Goal: Transaction & Acquisition: Download file/media

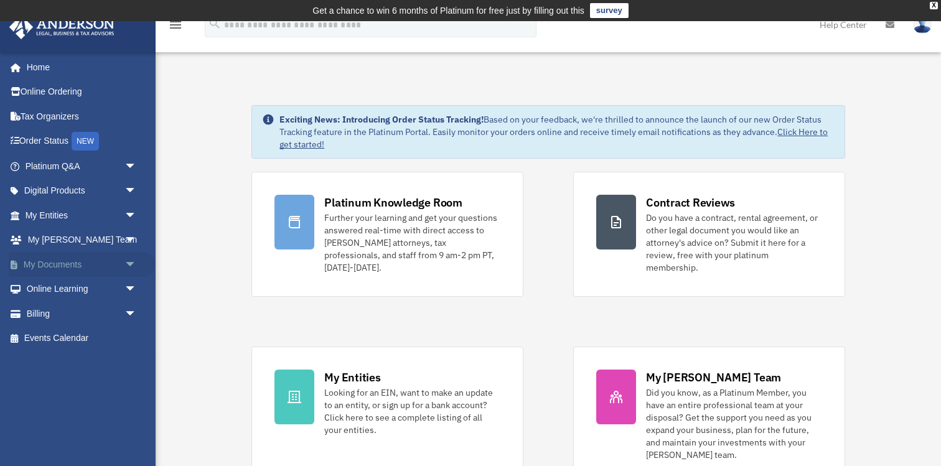
click at [66, 263] on link "My Documents arrow_drop_down" at bounding box center [82, 264] width 147 height 25
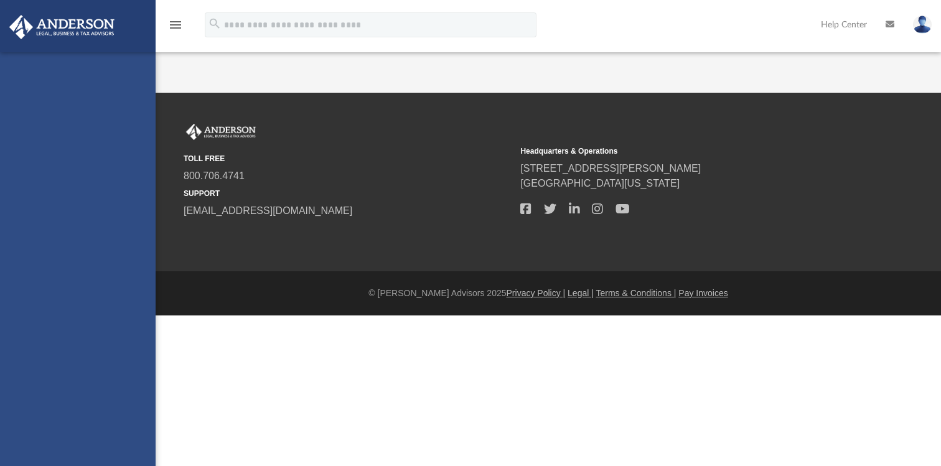
click at [57, 217] on div "colyerlance@gmail.com Sign Out colyerlance@gmail.com Home Online Ordering Tax O…" at bounding box center [78, 285] width 156 height 466
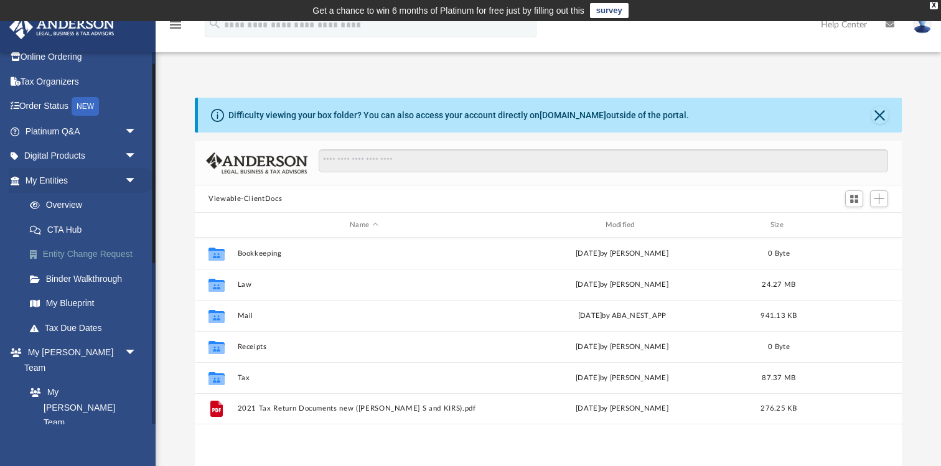
scroll to position [43, 0]
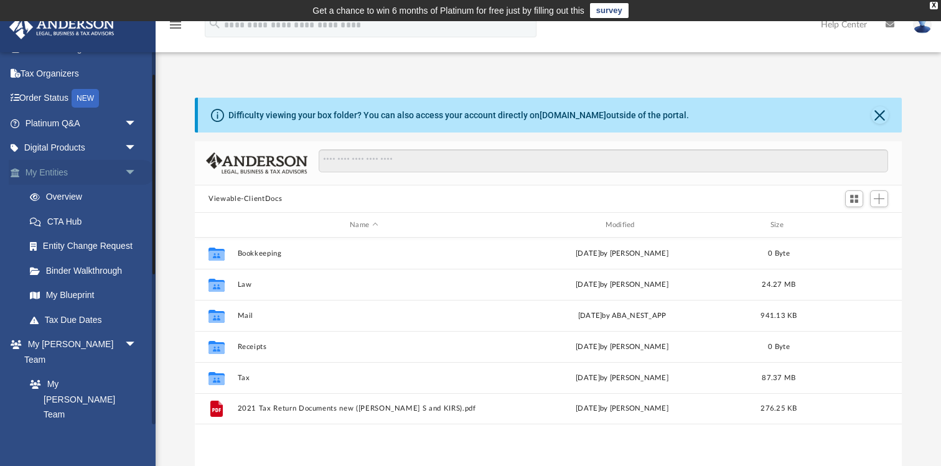
click at [49, 174] on link "My Entities arrow_drop_down" at bounding box center [82, 172] width 147 height 25
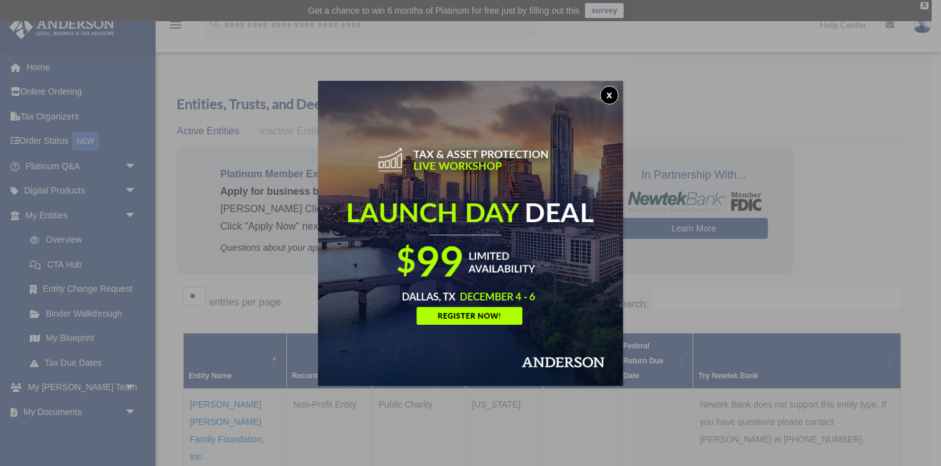
click at [609, 94] on button "x" at bounding box center [609, 95] width 19 height 19
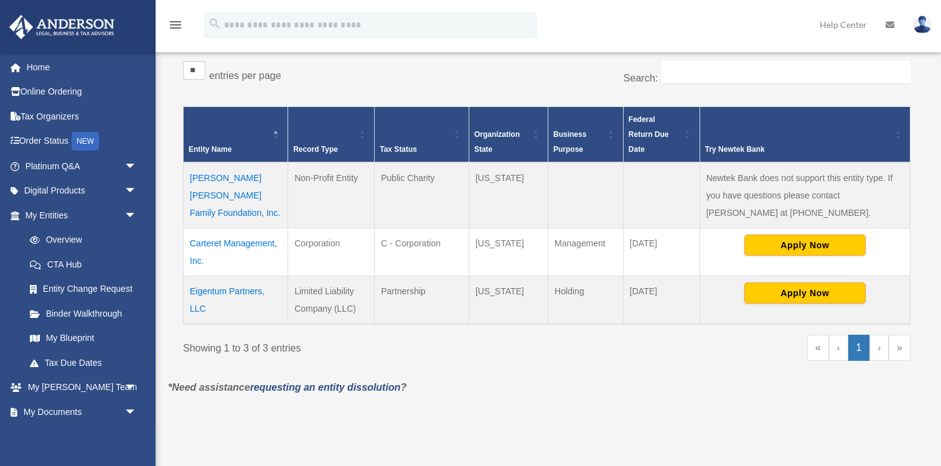
scroll to position [265, 0]
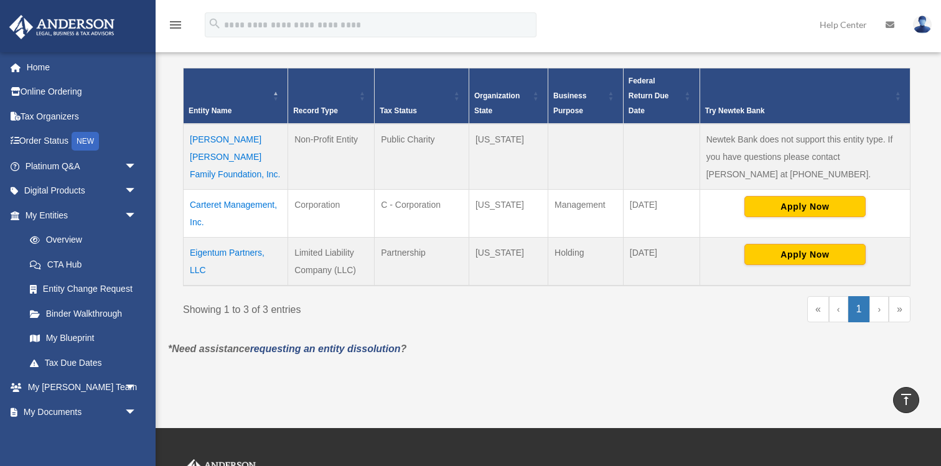
click at [233, 154] on td "[PERSON_NAME] [PERSON_NAME] Family Foundation, Inc." at bounding box center [236, 157] width 105 height 66
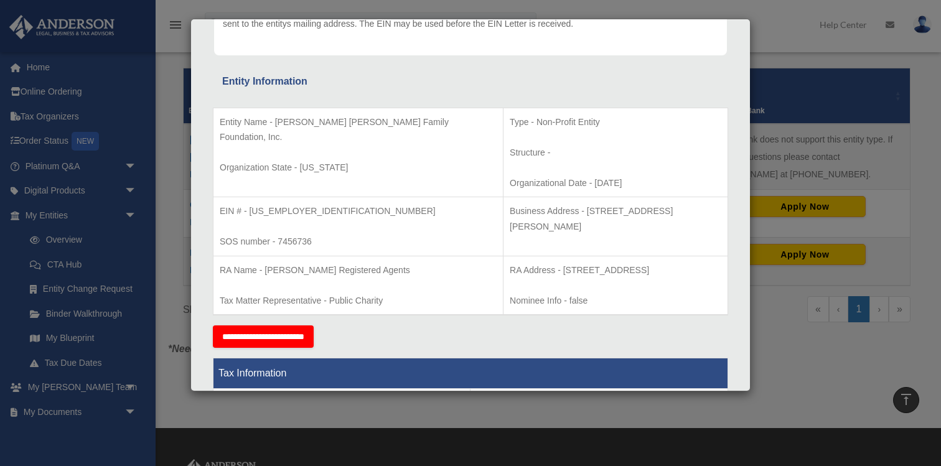
scroll to position [0, 0]
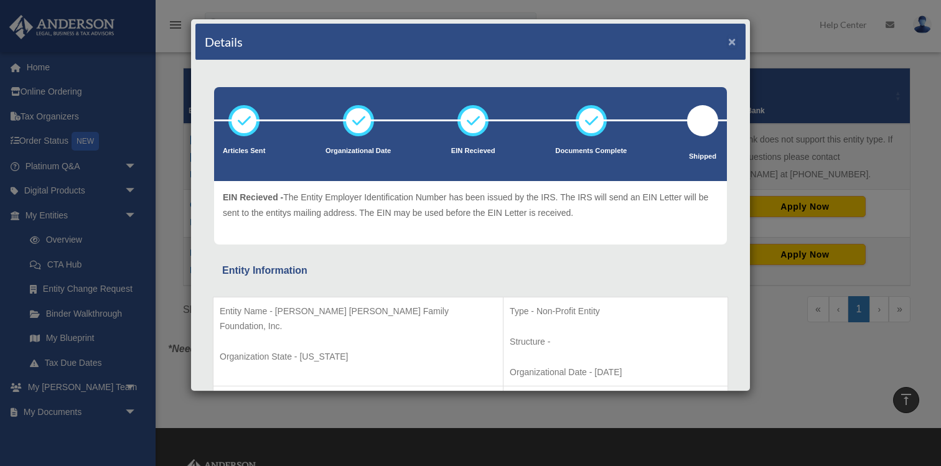
click at [732, 44] on button "×" at bounding box center [732, 41] width 8 height 13
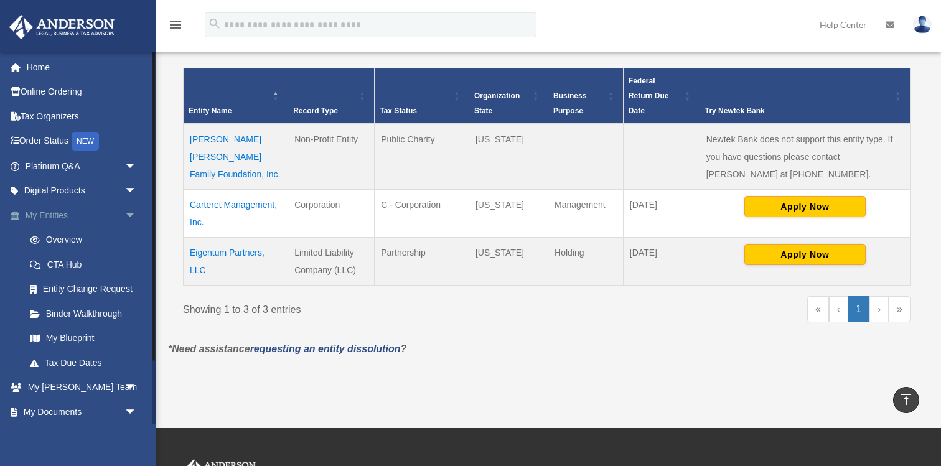
click at [129, 215] on span "arrow_drop_down" at bounding box center [137, 216] width 25 height 26
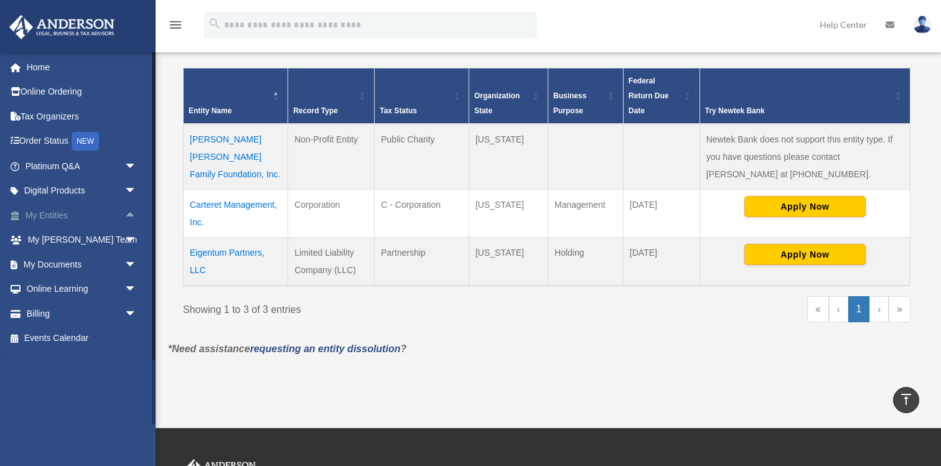
click at [130, 217] on span "arrow_drop_up" at bounding box center [137, 216] width 25 height 26
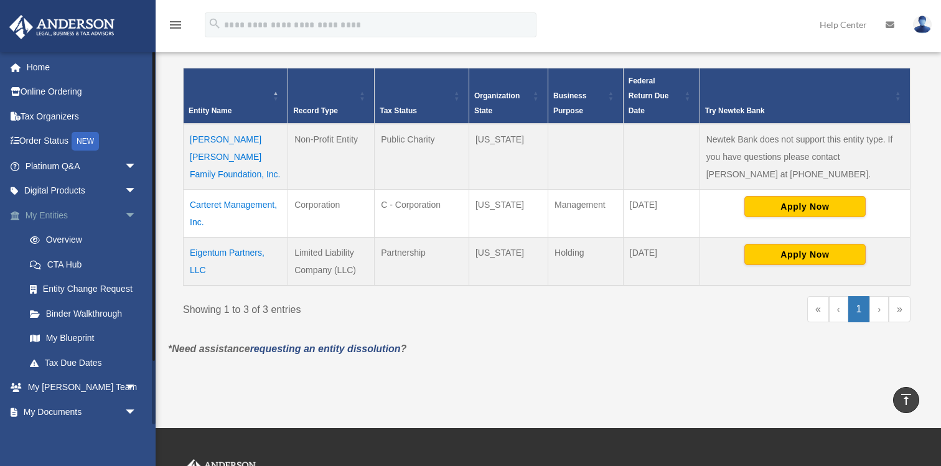
click at [130, 217] on span "arrow_drop_down" at bounding box center [137, 216] width 25 height 26
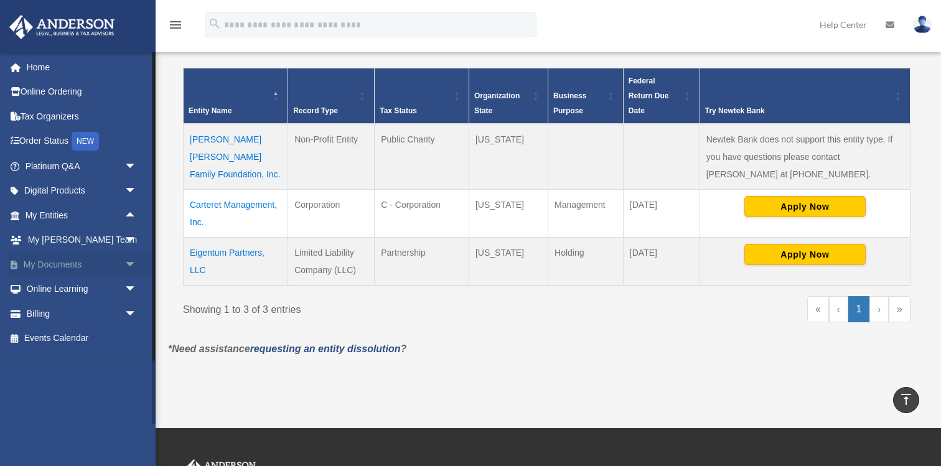
click at [126, 264] on span "arrow_drop_down" at bounding box center [137, 265] width 25 height 26
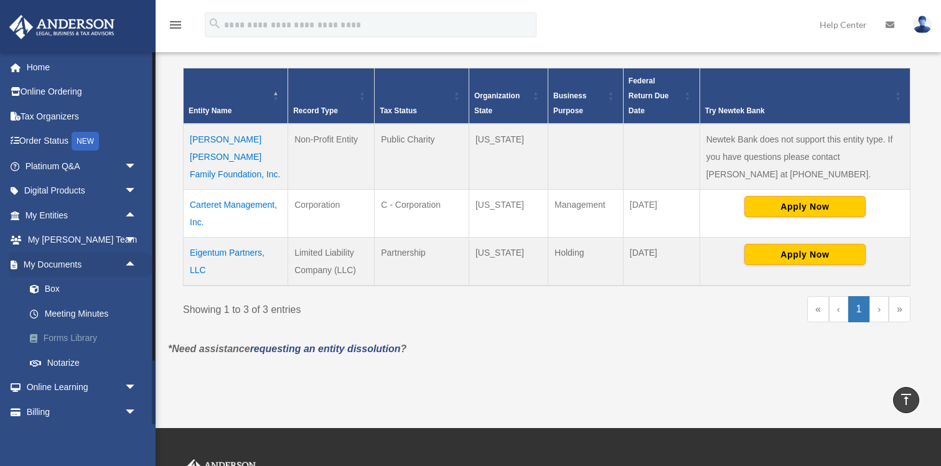
scroll to position [27, 0]
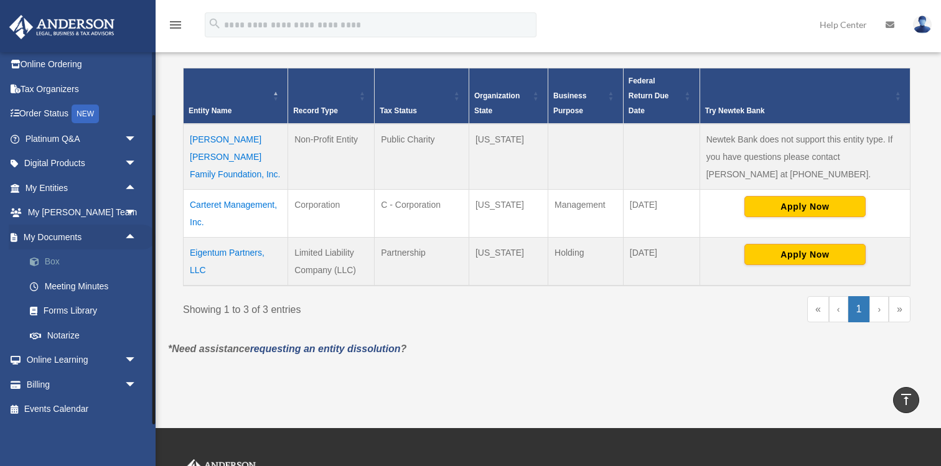
click at [49, 262] on link "Box" at bounding box center [86, 262] width 138 height 25
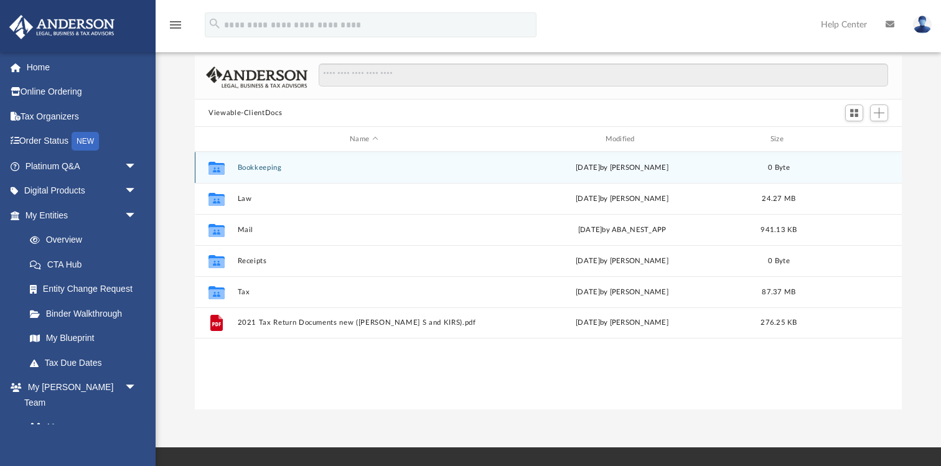
scroll to position [88, 0]
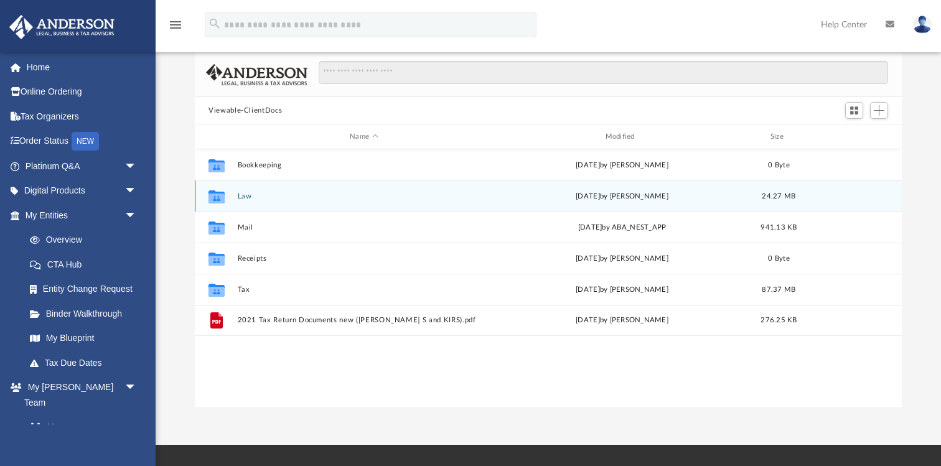
click at [244, 195] on button "Law" at bounding box center [364, 196] width 253 height 8
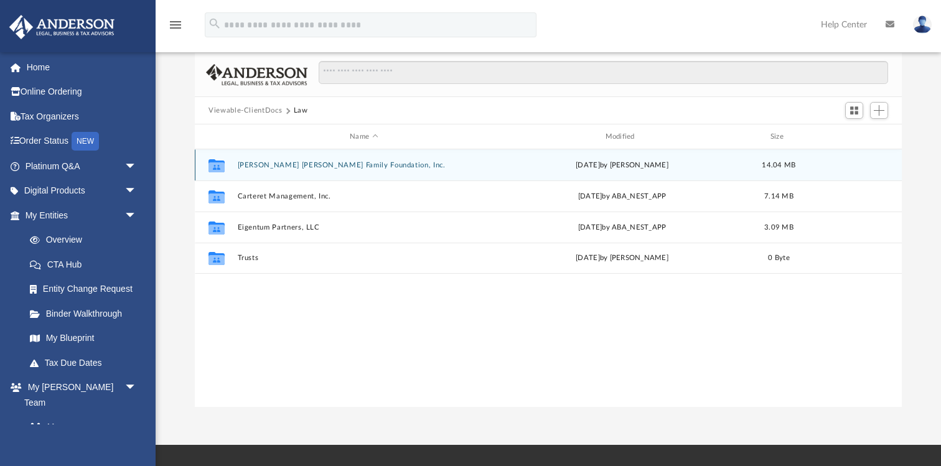
click at [275, 162] on button "[PERSON_NAME] [PERSON_NAME] Family Foundation, Inc." at bounding box center [364, 165] width 253 height 8
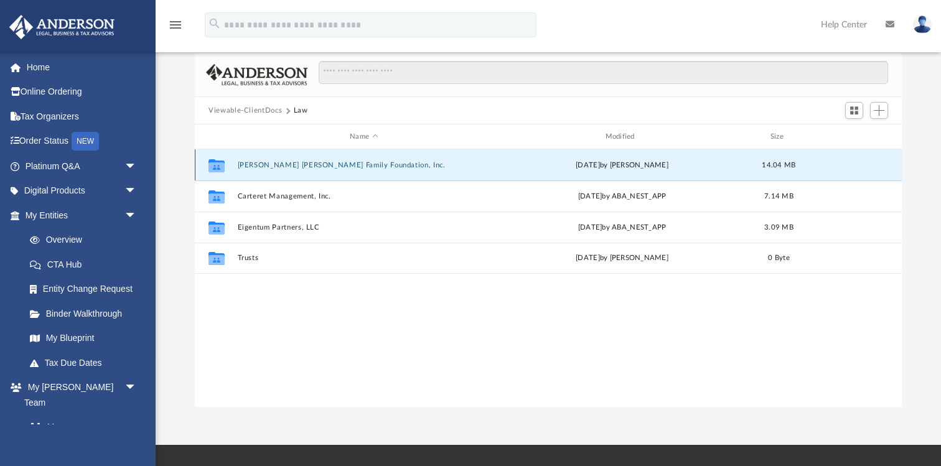
click at [275, 162] on button "[PERSON_NAME] [PERSON_NAME] Family Foundation, Inc." at bounding box center [364, 165] width 253 height 8
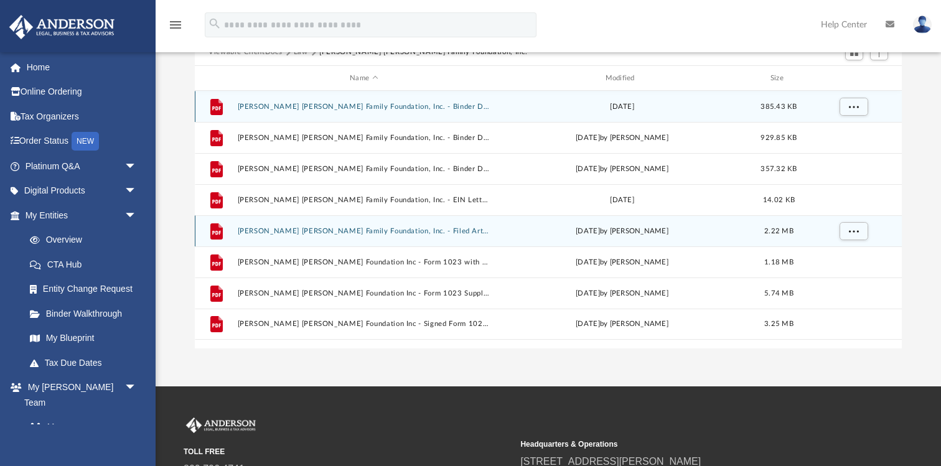
scroll to position [149, 0]
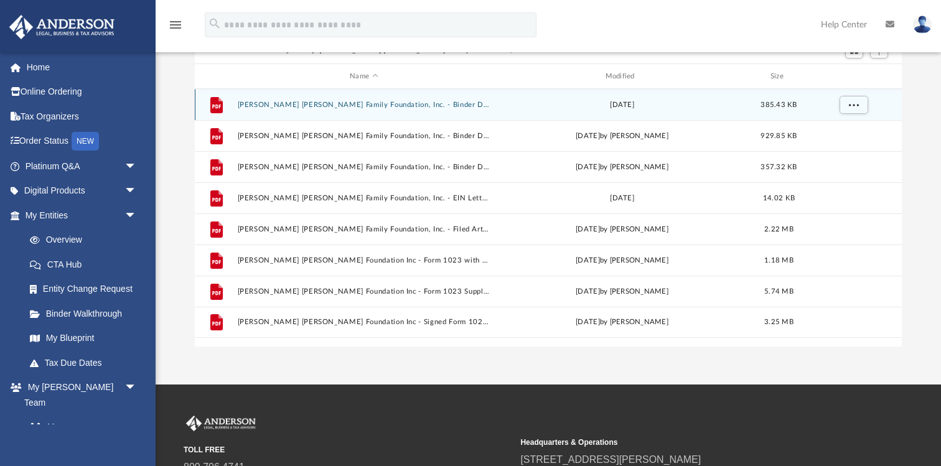
click at [293, 105] on button "Behncke Colyer Family Foundation, Inc. - Binder Documents - DocuSigned - UPDATE…" at bounding box center [364, 105] width 253 height 8
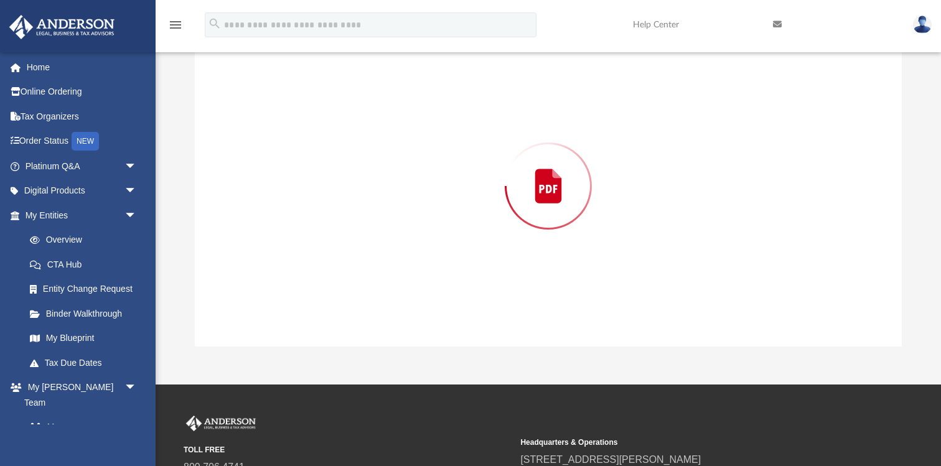
scroll to position [141, 0]
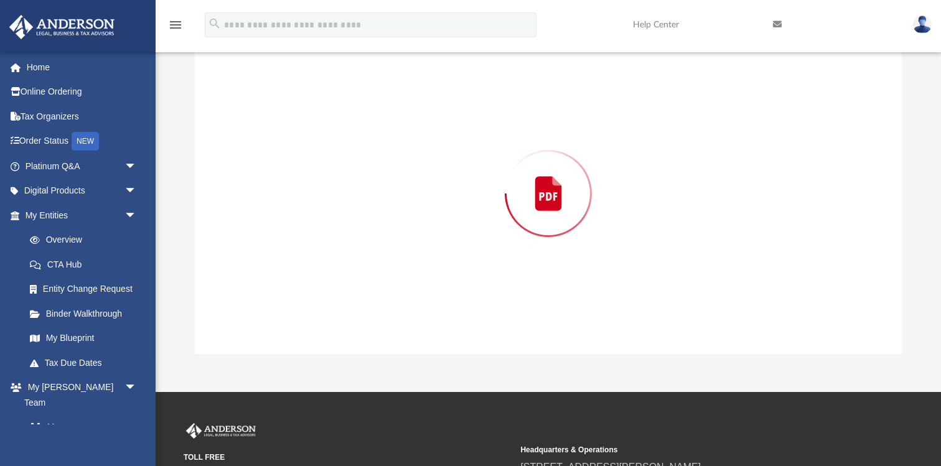
click at [293, 105] on div "Preview" at bounding box center [548, 193] width 707 height 321
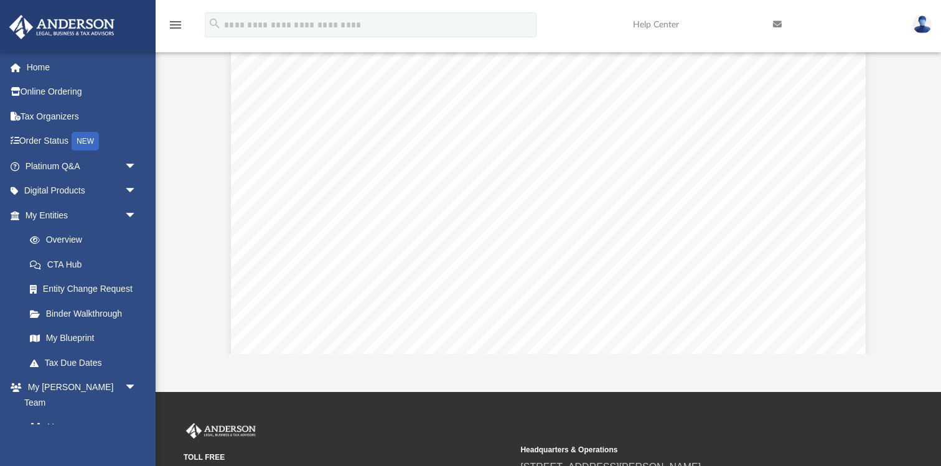
scroll to position [0, 0]
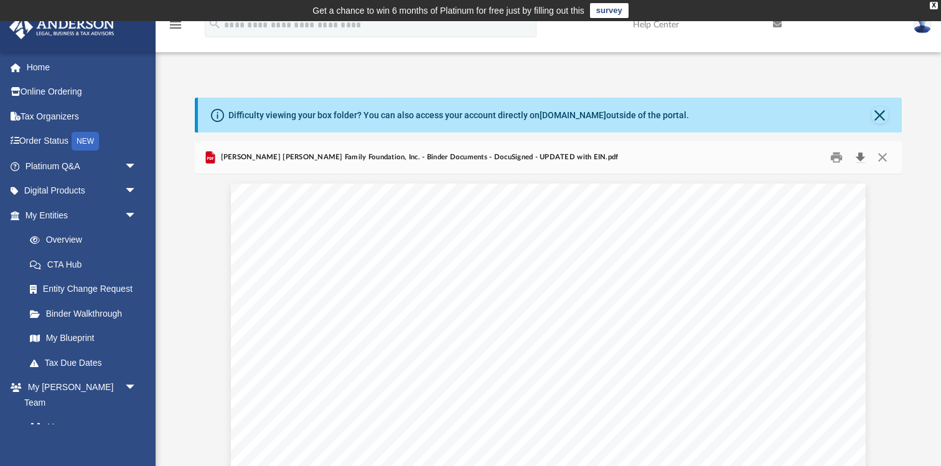
click at [863, 156] on button "Download" at bounding box center [860, 157] width 22 height 19
